Goal: Information Seeking & Learning: Learn about a topic

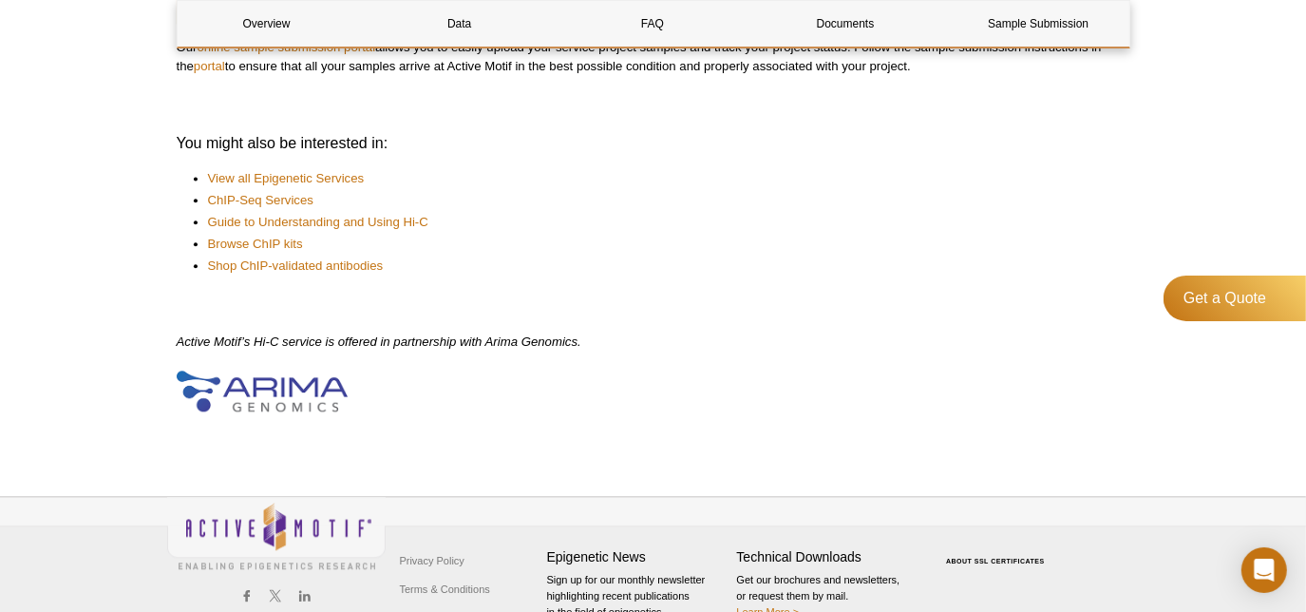
scroll to position [2791, 0]
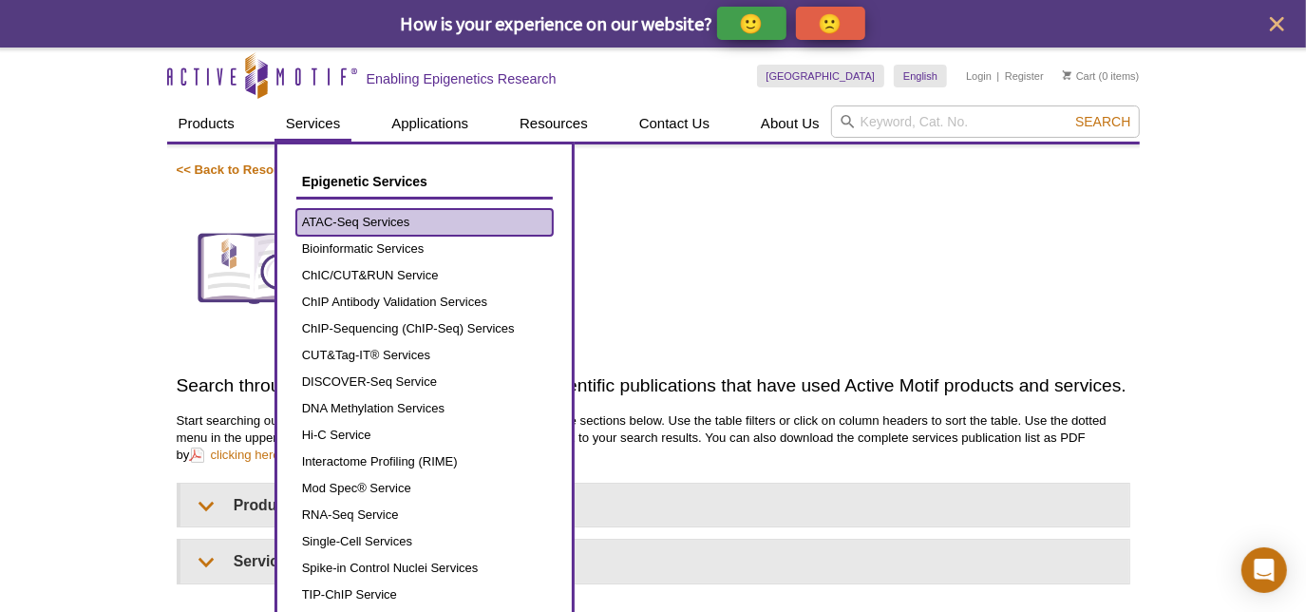
click at [373, 213] on link "ATAC-Seq Services" at bounding box center [424, 222] width 257 height 27
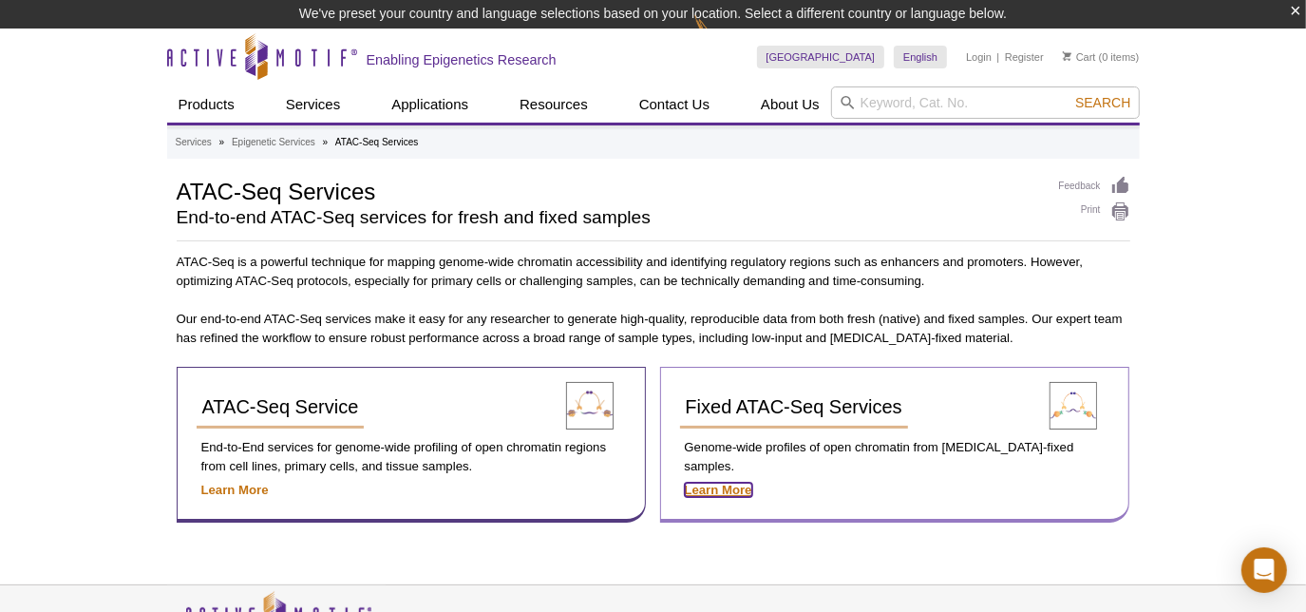
click at [732, 483] on strong "Learn More" at bounding box center [718, 490] width 67 height 14
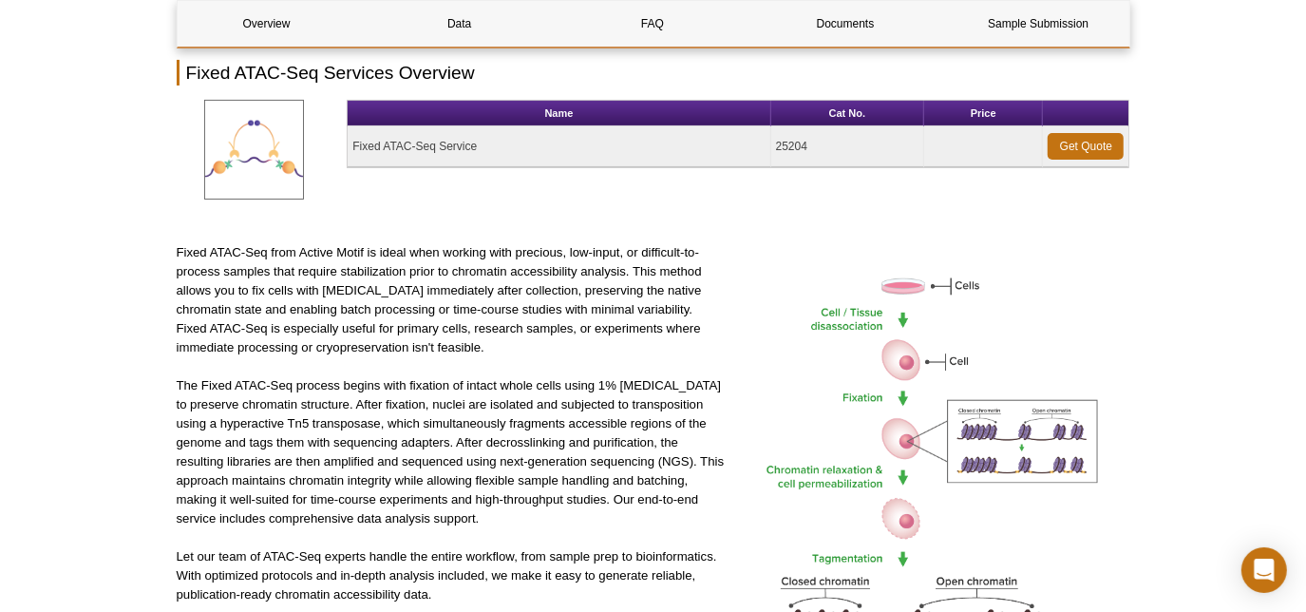
scroll to position [241, 0]
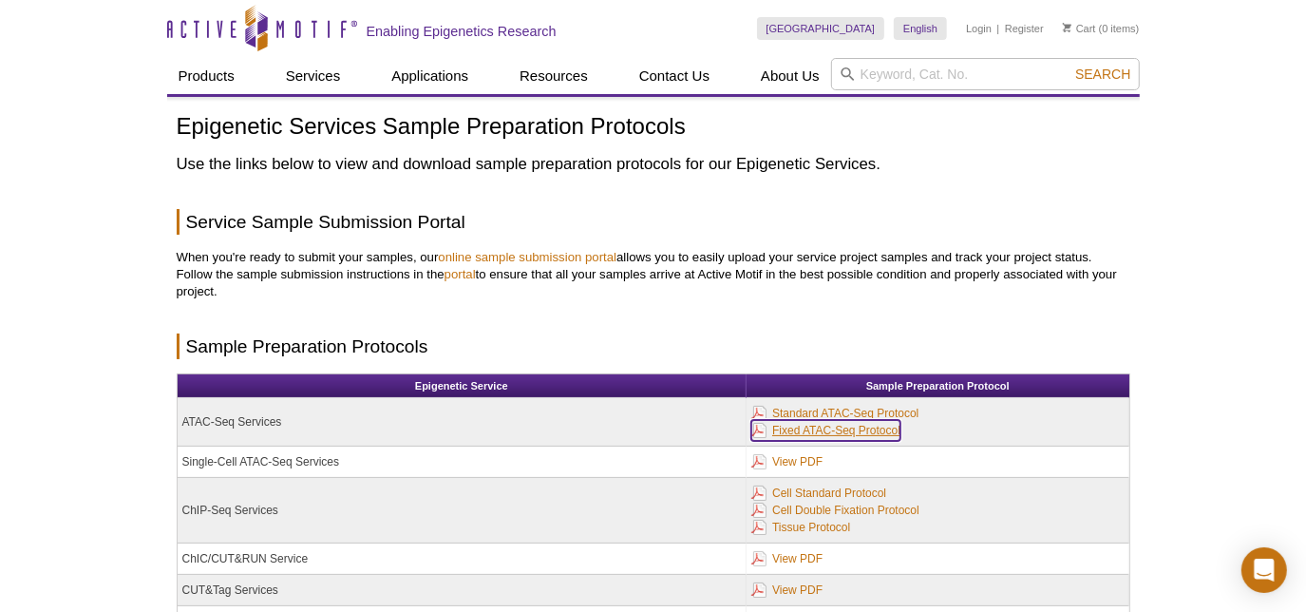
click at [790, 428] on link "Fixed ATAC-Seq Protocol" at bounding box center [826, 430] width 149 height 21
